Goal: Task Accomplishment & Management: Manage account settings

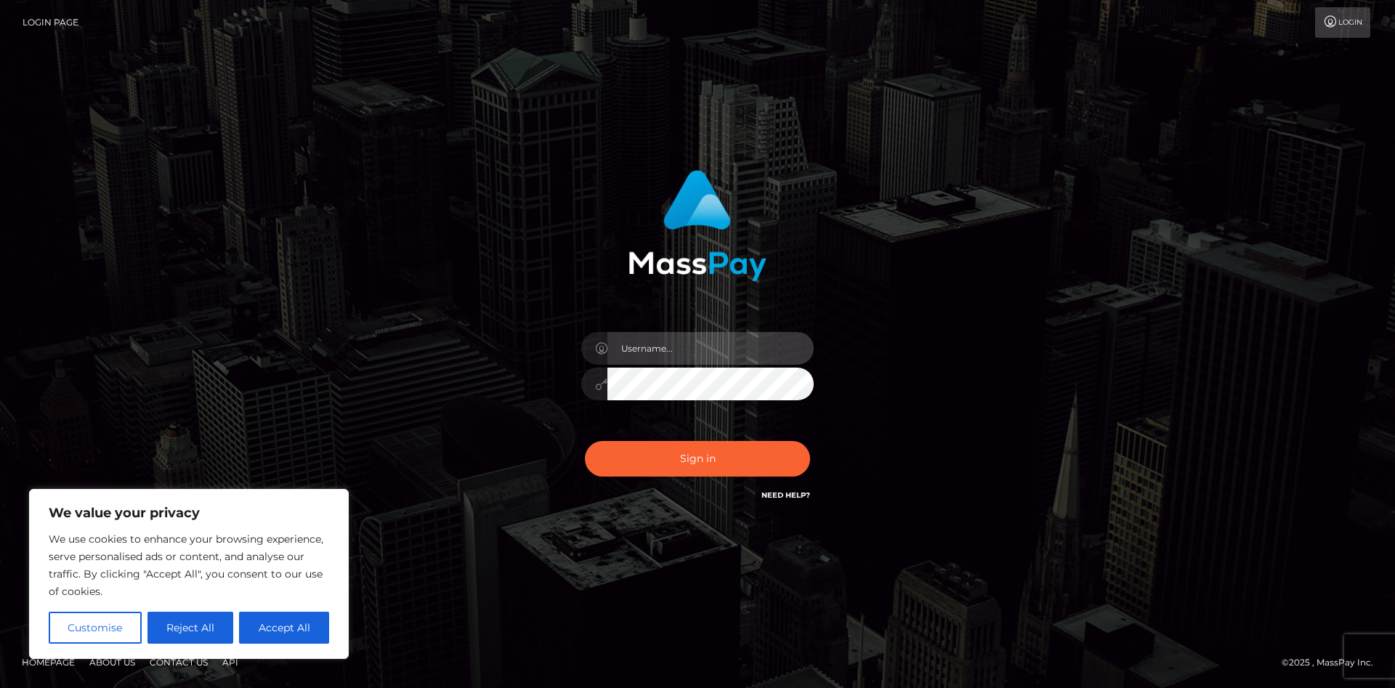
click at [665, 350] on input "text" at bounding box center [711, 348] width 206 height 33
type input "[EMAIL_ADDRESS][DOMAIN_NAME]"
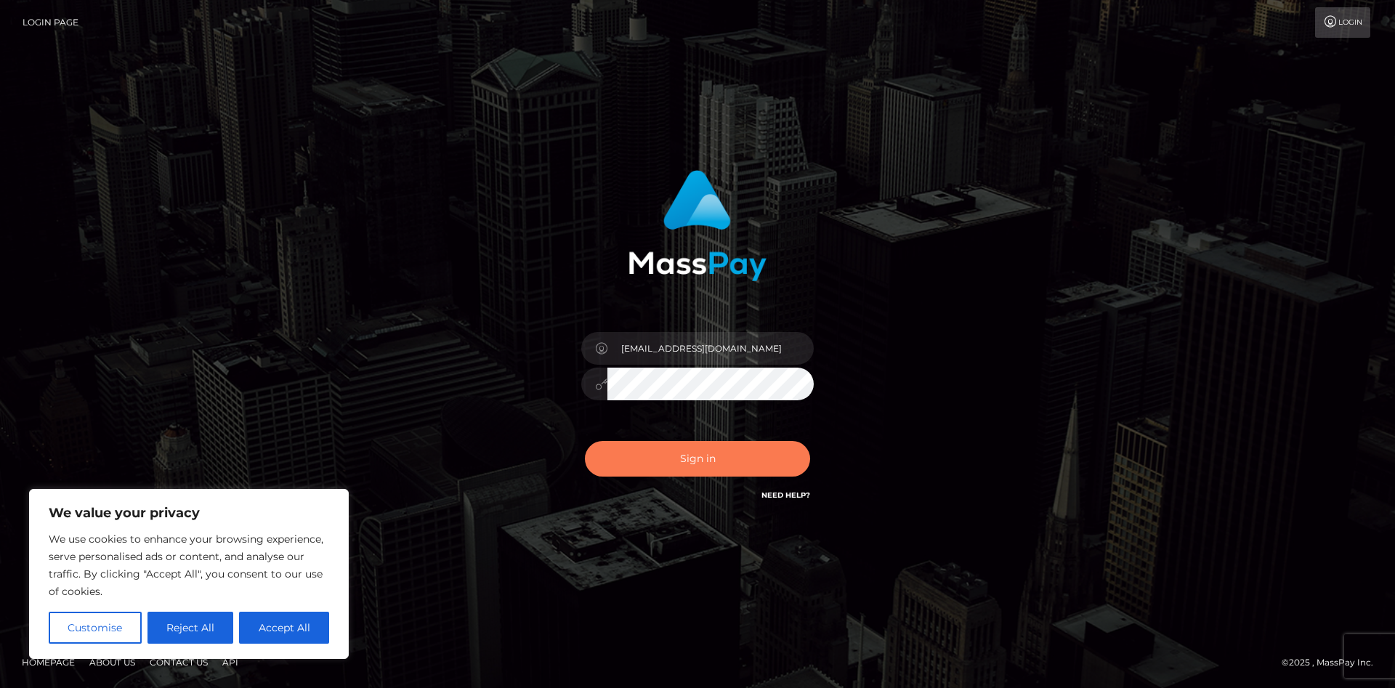
click at [685, 443] on button "Sign in" at bounding box center [697, 459] width 225 height 36
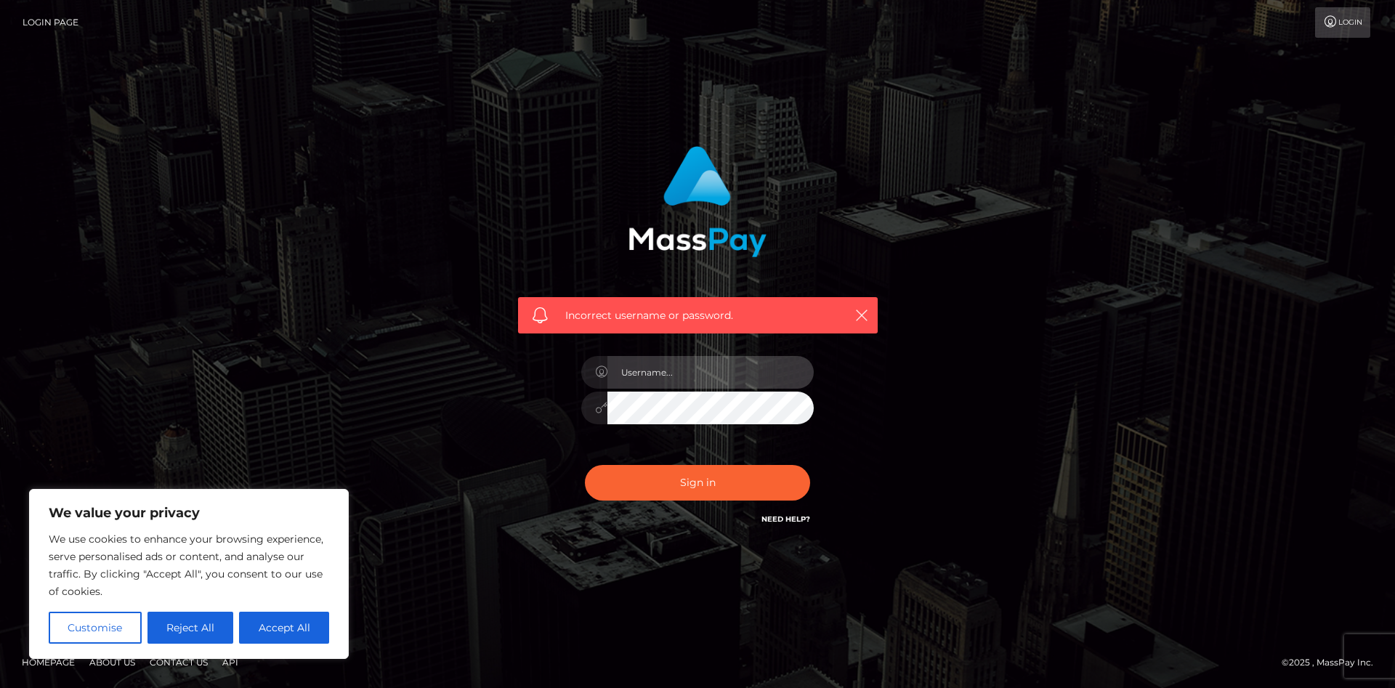
click at [703, 363] on input "text" at bounding box center [711, 372] width 206 height 33
type input "[EMAIL_ADDRESS][DOMAIN_NAME]"
click at [718, 363] on input "[EMAIL_ADDRESS][DOMAIN_NAME]" at bounding box center [711, 372] width 206 height 33
click at [585, 465] on button "Sign in" at bounding box center [697, 483] width 225 height 36
click at [674, 363] on input "text" at bounding box center [711, 372] width 206 height 33
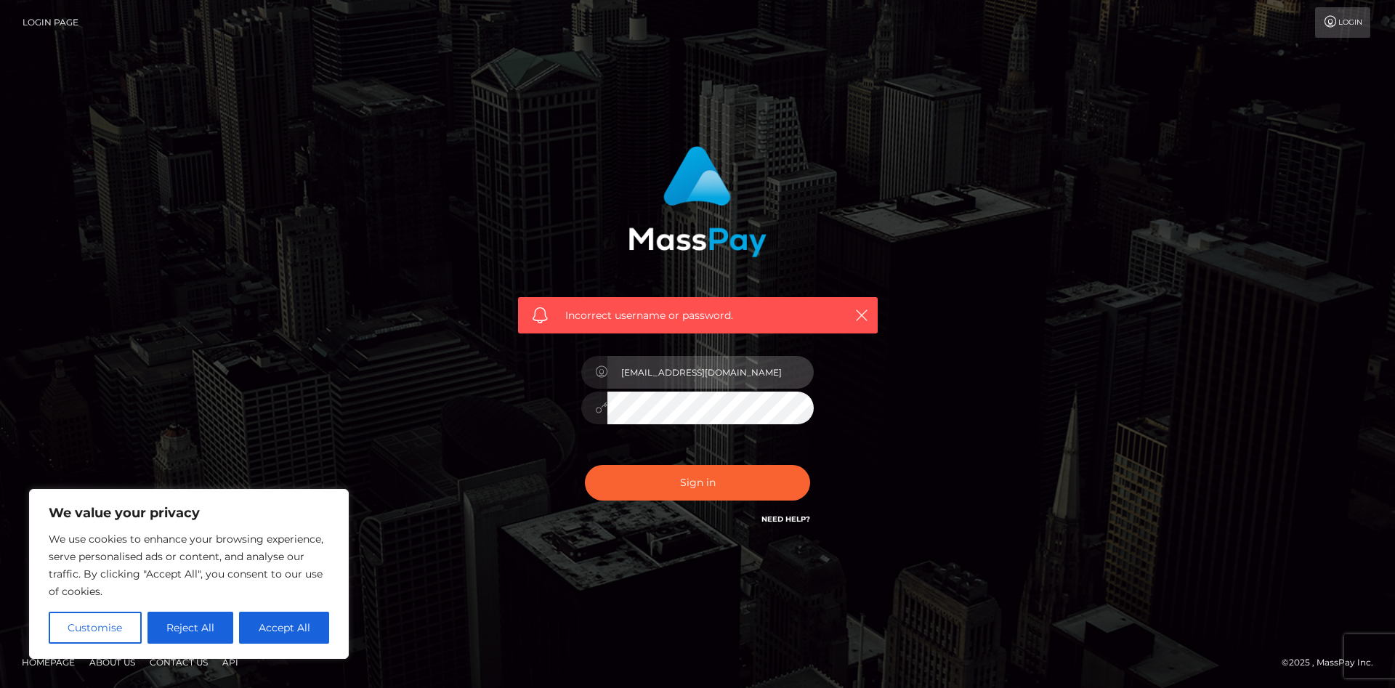
type input "[EMAIL_ADDRESS][DOMAIN_NAME]"
click at [585, 465] on button "Sign in" at bounding box center [697, 483] width 225 height 36
click at [674, 382] on input "text" at bounding box center [711, 372] width 206 height 33
type input "[EMAIL_ADDRESS][DOMAIN_NAME]"
click at [864, 494] on div "Incorrect username or password. yaniayakashi@gmail.com" at bounding box center [698, 336] width 382 height 403
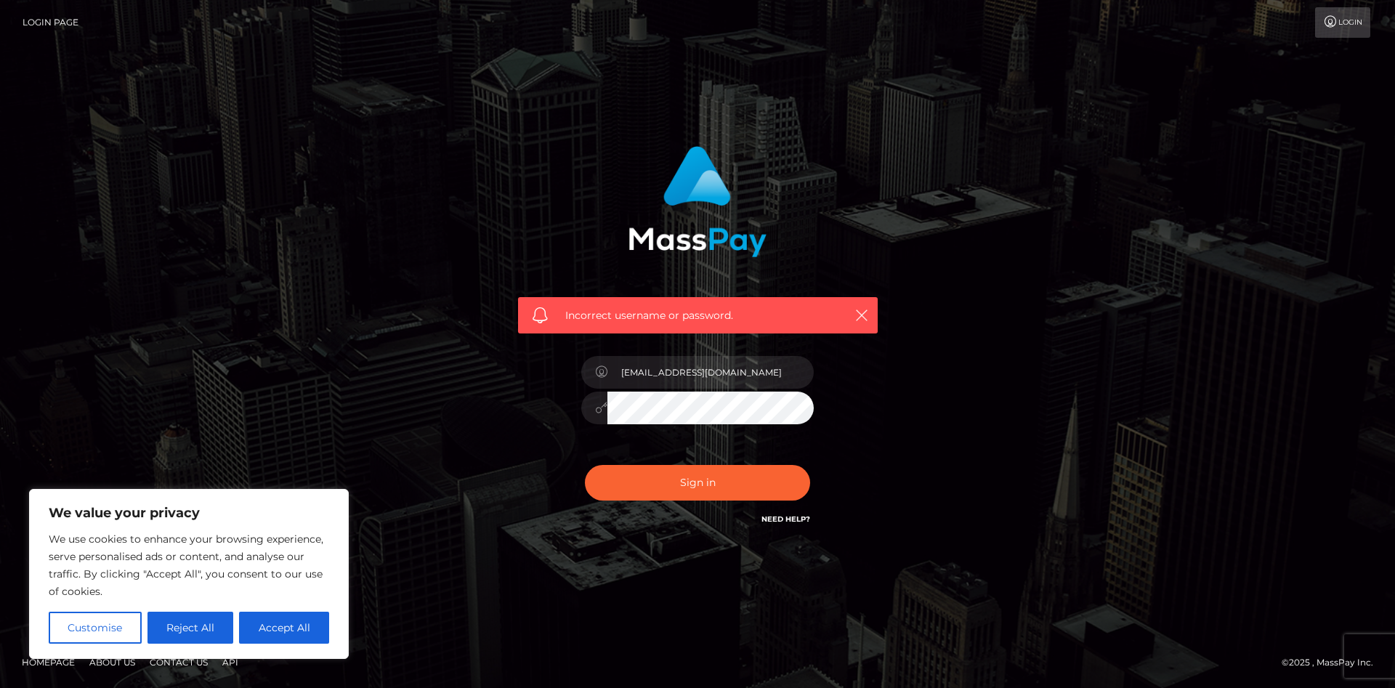
click at [778, 520] on link "Need Help?" at bounding box center [786, 519] width 49 height 9
click at [975, 443] on div "Incorrect username or password. yaniayakashi@gmail.com" at bounding box center [697, 344] width 829 height 418
click at [204, 632] on button "Reject All" at bounding box center [191, 628] width 86 height 32
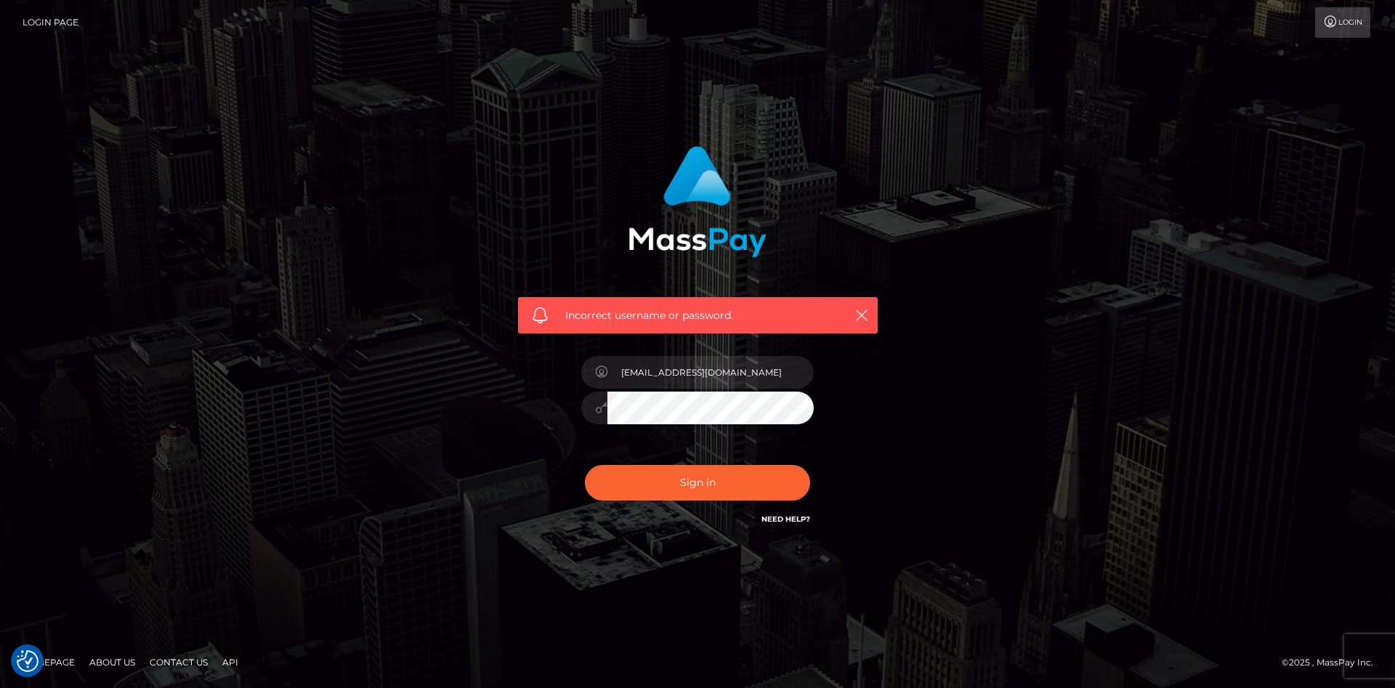
click at [1346, 12] on link "Login" at bounding box center [1343, 22] width 55 height 31
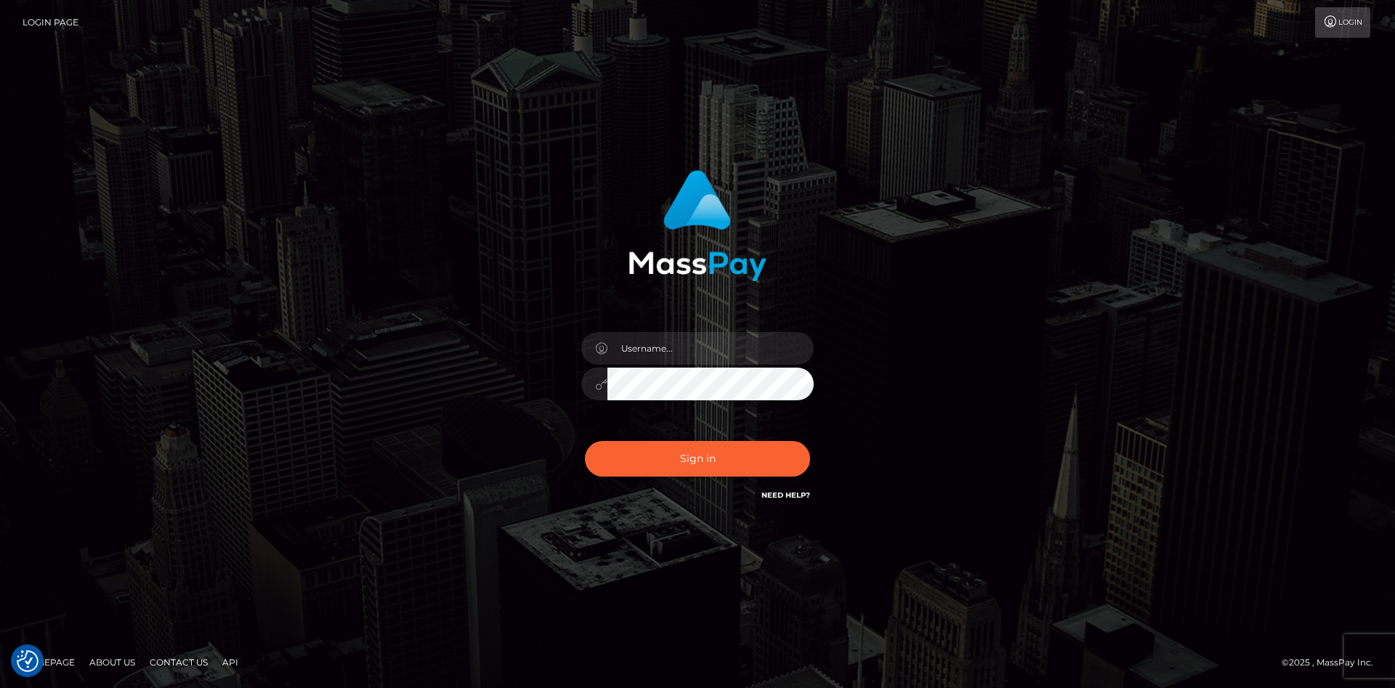
click at [1349, 15] on link "Login" at bounding box center [1343, 22] width 55 height 31
click at [643, 342] on input "text" at bounding box center [711, 348] width 206 height 33
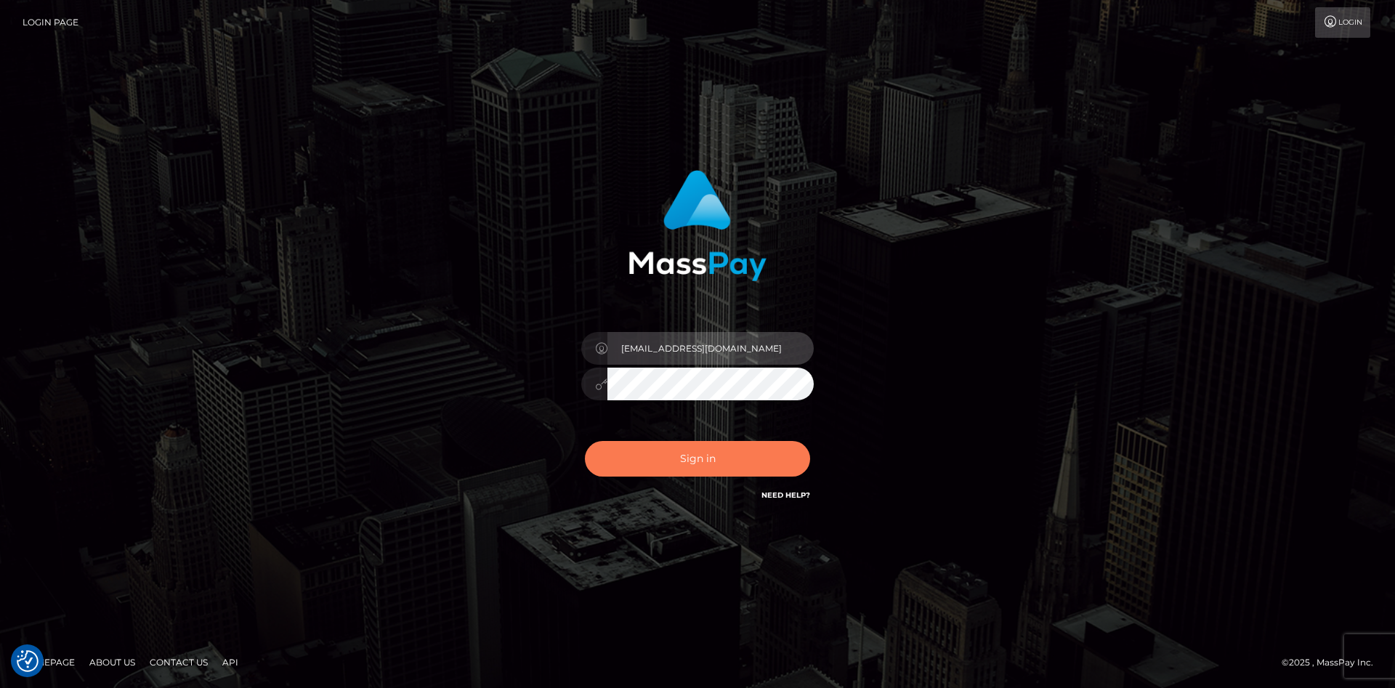
type input "[EMAIL_ADDRESS][DOMAIN_NAME]"
click at [693, 467] on button "Sign in" at bounding box center [697, 459] width 225 height 36
